Goal: Use online tool/utility: Use online tool/utility

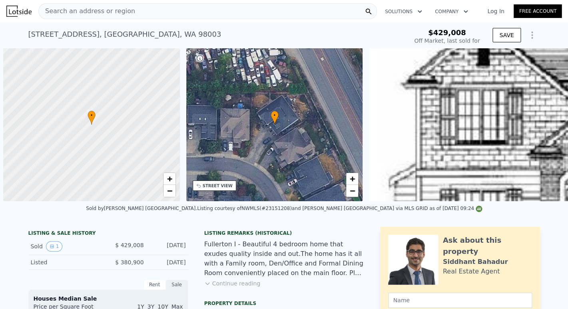
scroll to position [0, 3]
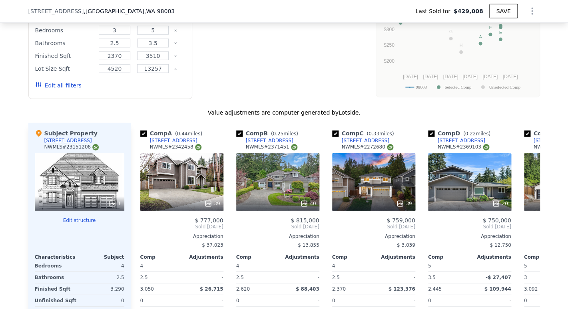
type input "$ 830,000"
type input "$ 309,817"
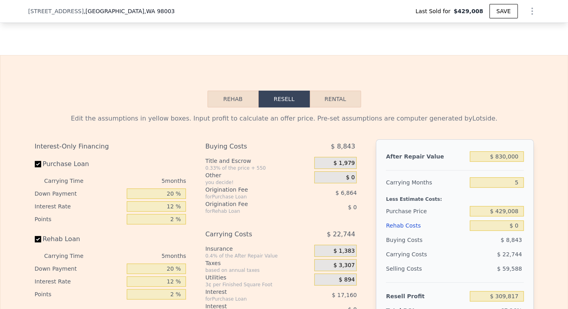
scroll to position [1097, 0]
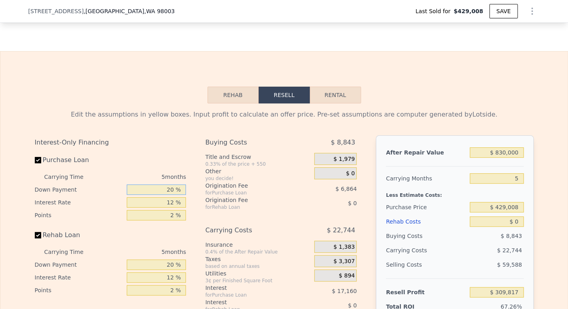
click at [171, 195] on input "20 %" at bounding box center [156, 190] width 59 height 10
type input "2 %"
type input "$ 304,412"
type input "0 %"
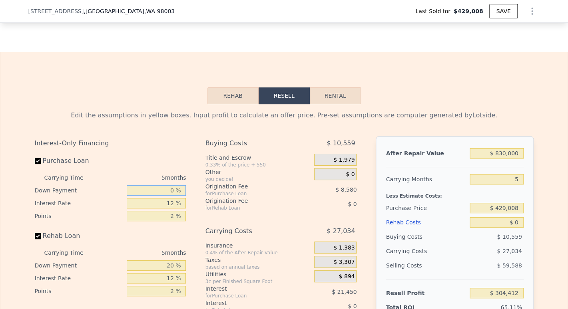
type input "$ 303,811"
type input "0 %"
drag, startPoint x: 172, startPoint y: 219, endPoint x: 172, endPoint y: 213, distance: 6.0
click at [172, 209] on input "12 %" at bounding box center [156, 203] width 59 height 10
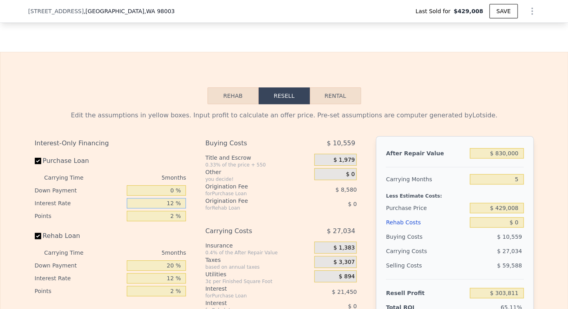
type input "1 %"
type input "$ 323,471"
type input "10 %"
type input "$ 307,386"
type input "10.5 %"
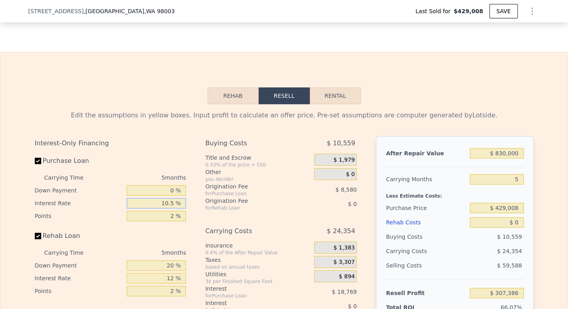
type input "$ 306,491"
type input "10.5 %"
click at [172, 221] on input "2 %" at bounding box center [156, 216] width 59 height 10
type input "1 %"
type input "$ 310,781"
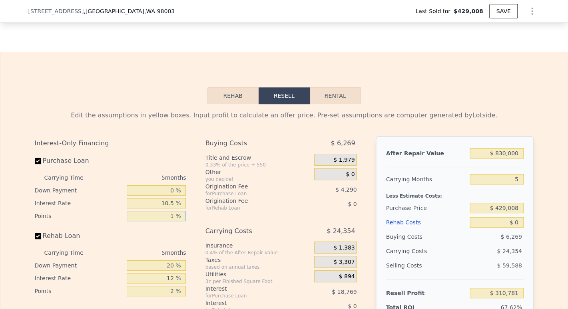
type input "1 %"
click at [170, 271] on input "20 %" at bounding box center [156, 265] width 59 height 10
type input "2 %"
type input "0 %"
click at [171, 284] on input "12 %" at bounding box center [156, 278] width 59 height 10
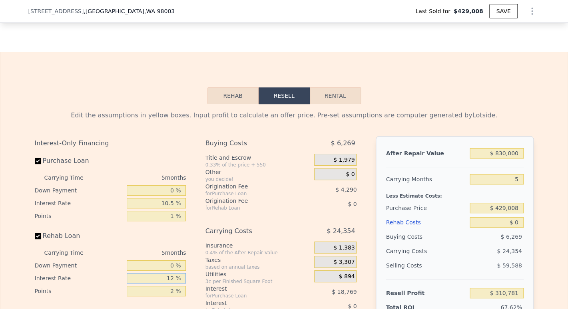
type input "1 %"
type input "10.5 %"
click at [172, 296] on input "2 %" at bounding box center [156, 291] width 59 height 10
type input "1 %"
click at [342, 211] on div "$ 0" at bounding box center [326, 204] width 59 height 14
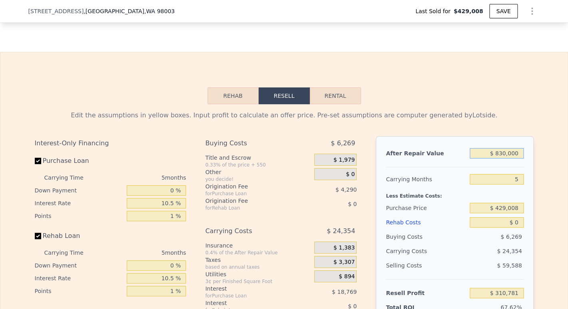
click at [502, 159] on input "$ 830,000" at bounding box center [496, 153] width 54 height 10
type input "$ 83,000"
type input "-$ 381,839"
type input "$ 8,000"
type input "-$ 451,380"
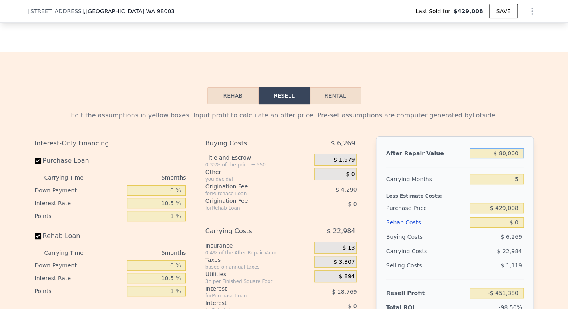
type input "$ 800,000"
type input "$ 282,965"
type input "$ 800,000"
click at [517, 185] on input "5" at bounding box center [496, 179] width 54 height 10
type input "3"
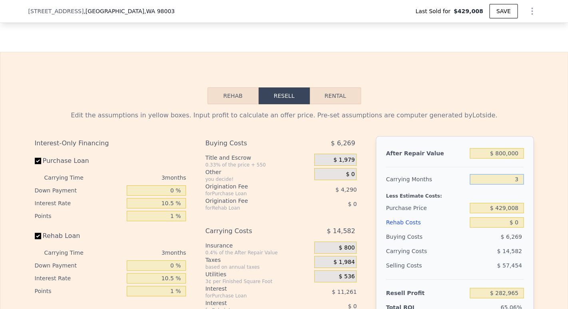
type input "$ 292,687"
type input "3"
drag, startPoint x: 492, startPoint y: 222, endPoint x: 526, endPoint y: 221, distance: 33.6
click at [523, 213] on input "$ 429,008" at bounding box center [496, 208] width 54 height 10
type input "$ 645,000"
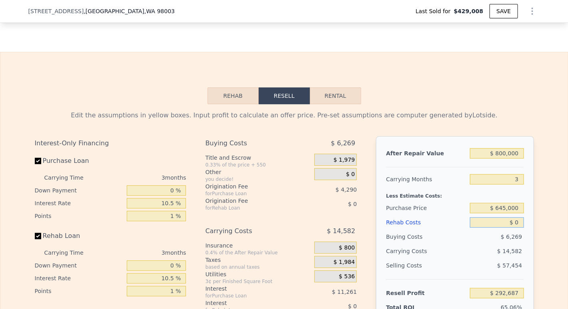
click at [516, 228] on input "$ 0" at bounding box center [496, 222] width 54 height 10
type input "$ 68,146"
type input "$ 1"
type input "$ 68,145"
type input "$ 10"
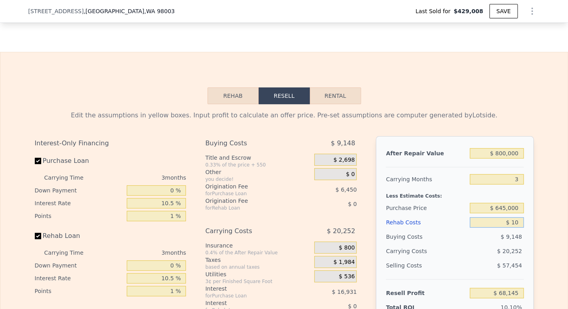
type input "$ 68,136"
type input "$ 10,000"
type input "$ 57,785"
type input "$ 100,000"
type input "-$ 35,479"
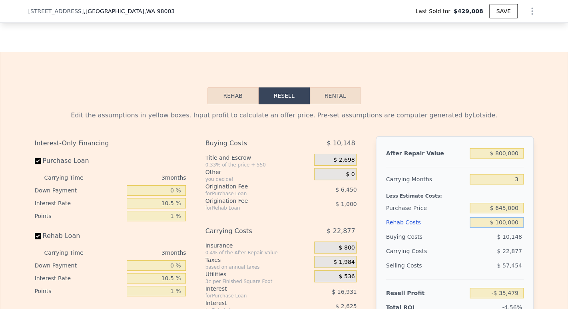
type input "$ 1,000,000"
type input "-$ 968,104"
type input "$ 100,000"
type input "-$ 35,479"
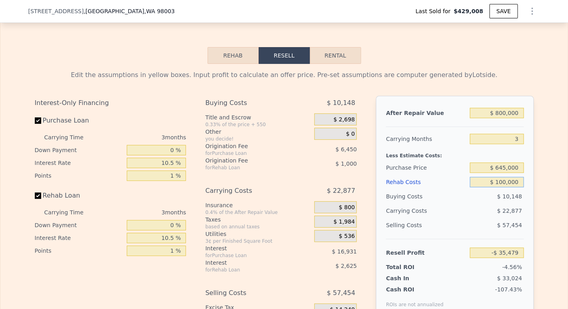
scroll to position [1183, 0]
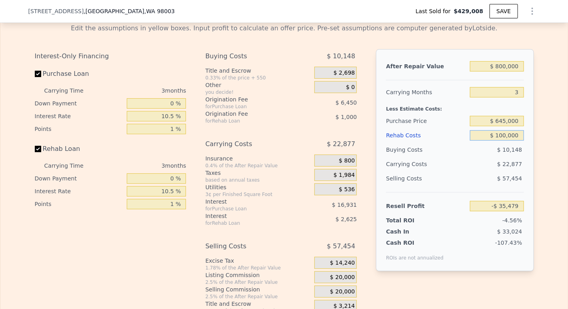
type input "$ 100,000"
click at [499, 72] on input "$ 800,000" at bounding box center [496, 66] width 54 height 10
type input "$ 80,000"
type input "-$ 703,545"
type input "$ 850,000"
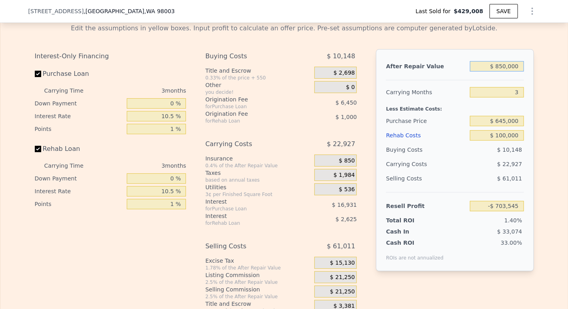
type input "$ 10,914"
click at [458, 127] on div "Purchase Price" at bounding box center [426, 121] width 81 height 14
click at [500, 72] on input "$ 850,000" at bounding box center [496, 66] width 54 height 10
type input "$ 80,000"
type input "-$ 703,545"
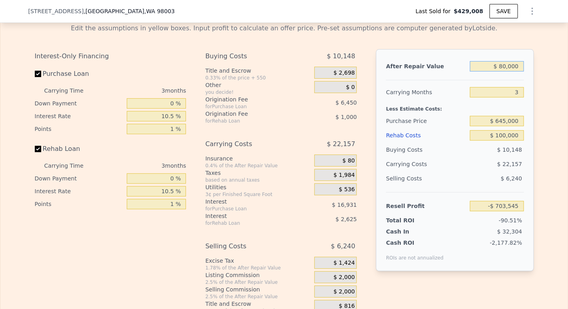
type input "$ 870,000"
type input "$ 29,472"
type input "$ 870,000"
click at [483, 126] on input "$ 645,000" at bounding box center [496, 121] width 54 height 10
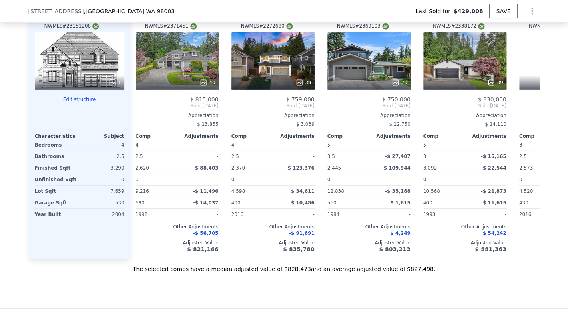
scroll to position [0, 113]
